Goal: Navigation & Orientation: Go to known website

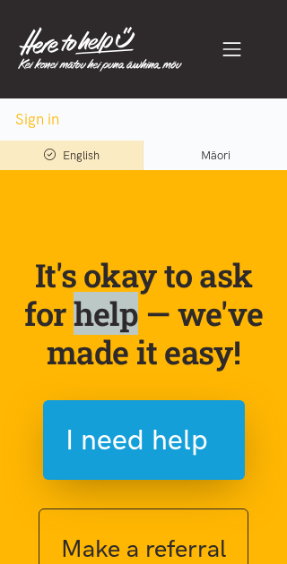
click at [224, 182] on section "It's okay to ask for help — we've made it easy! I need help Make a referral We’…" at bounding box center [143, 548] width 287 height 756
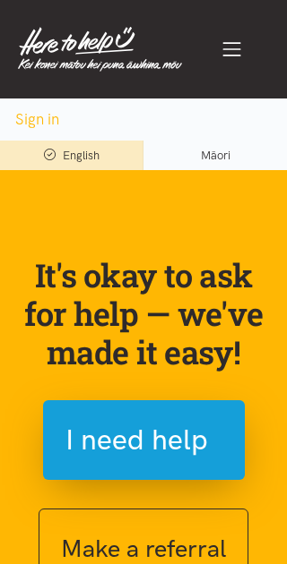
click at [33, 138] on button "Sign in" at bounding box center [37, 119] width 74 height 42
